Goal: Task Accomplishment & Management: Use online tool/utility

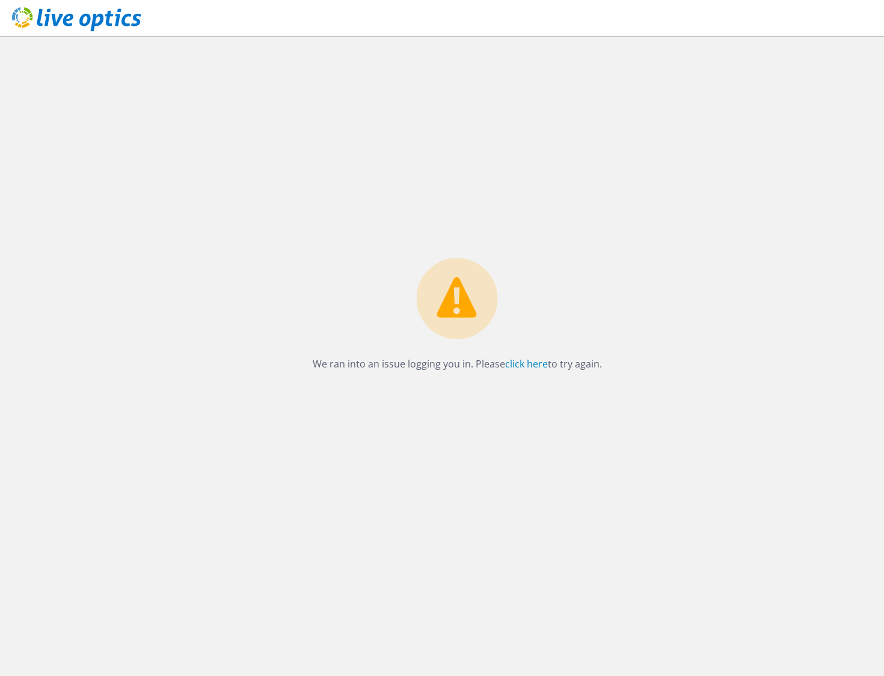
click at [521, 372] on div "We ran into an issue logging you in. Please click here to try again." at bounding box center [457, 318] width 313 height 120
click at [522, 364] on link "click here" at bounding box center [526, 363] width 43 height 13
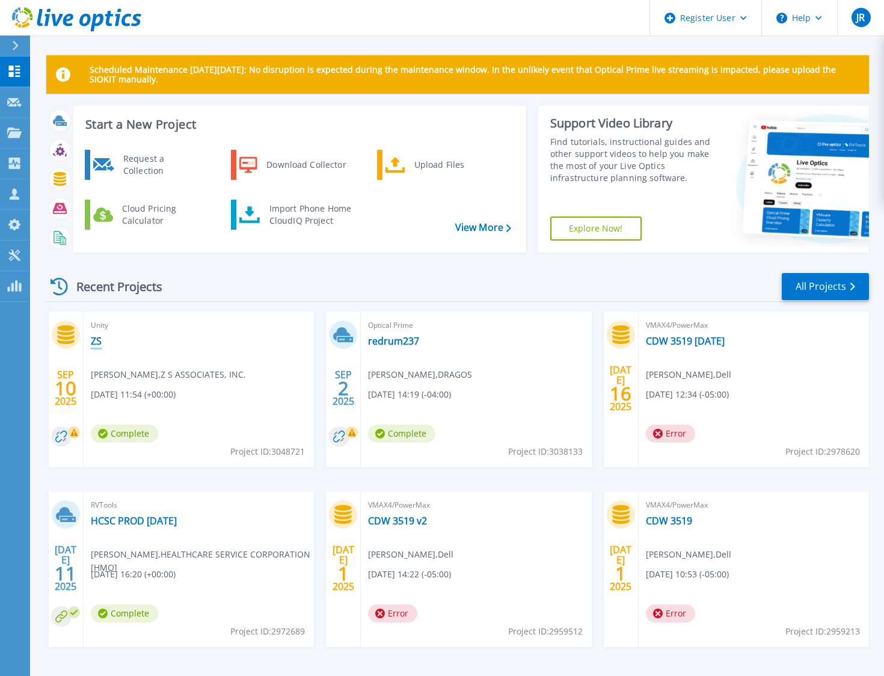
click at [96, 341] on link "ZS" at bounding box center [96, 341] width 11 height 12
